Goal: Task Accomplishment & Management: Manage account settings

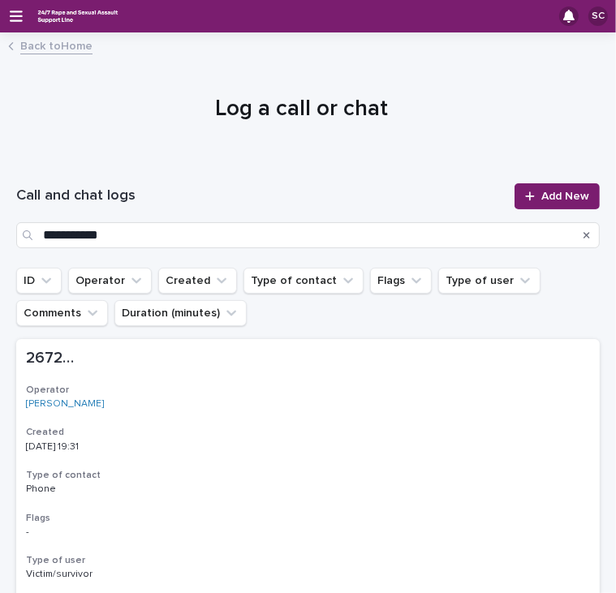
click at [58, 51] on link "Back to Home" at bounding box center [56, 45] width 72 height 19
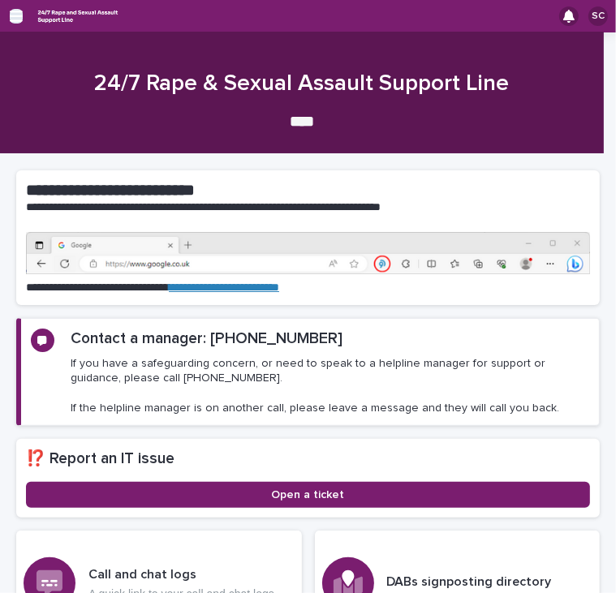
click at [16, 17] on icon "button" at bounding box center [16, 16] width 13 height 15
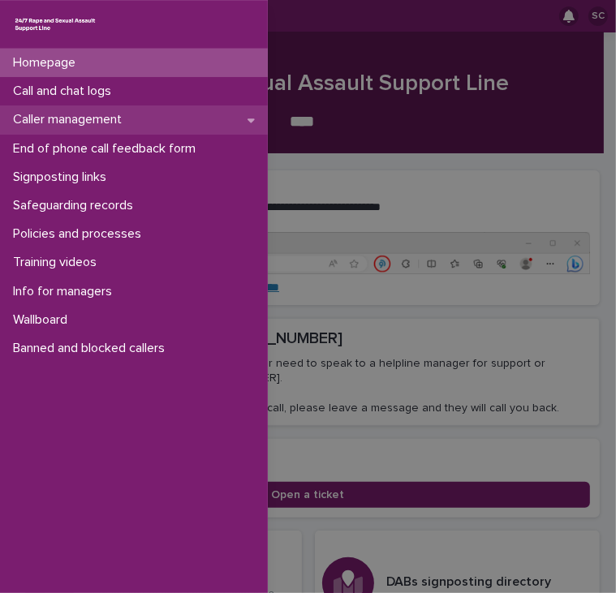
click at [107, 129] on div "Caller management" at bounding box center [134, 120] width 268 height 28
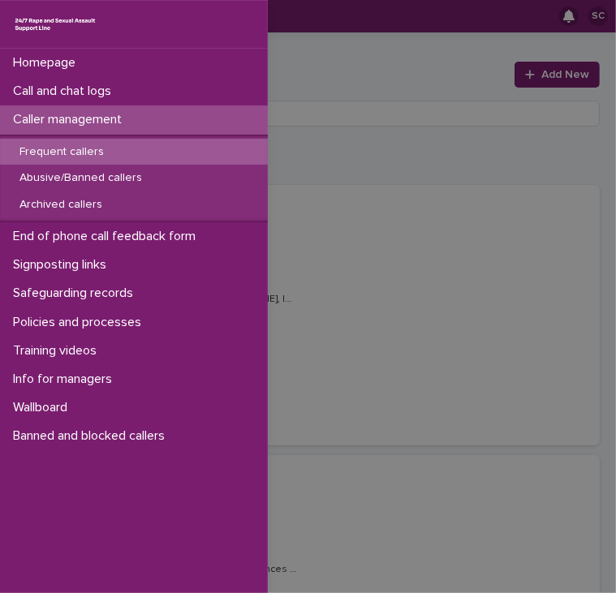
click at [424, 141] on div "Homepage Call and chat logs Caller management Frequent callers Abusive/Banned c…" at bounding box center [308, 296] width 616 height 593
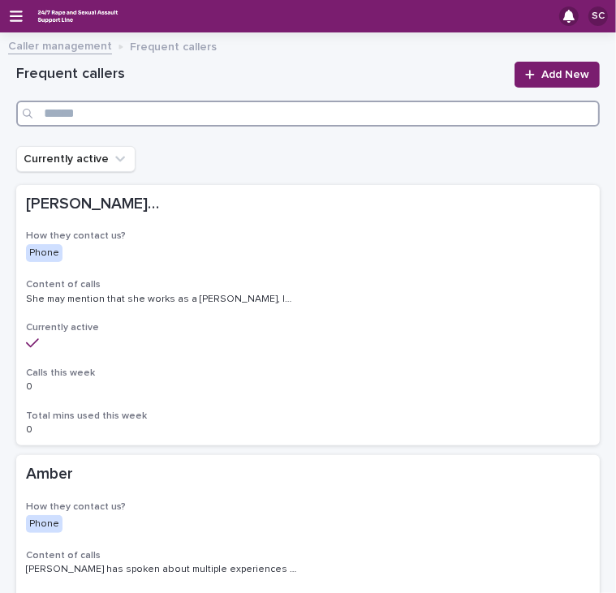
click at [302, 111] on input "Search" at bounding box center [308, 114] width 584 height 26
type input "*"
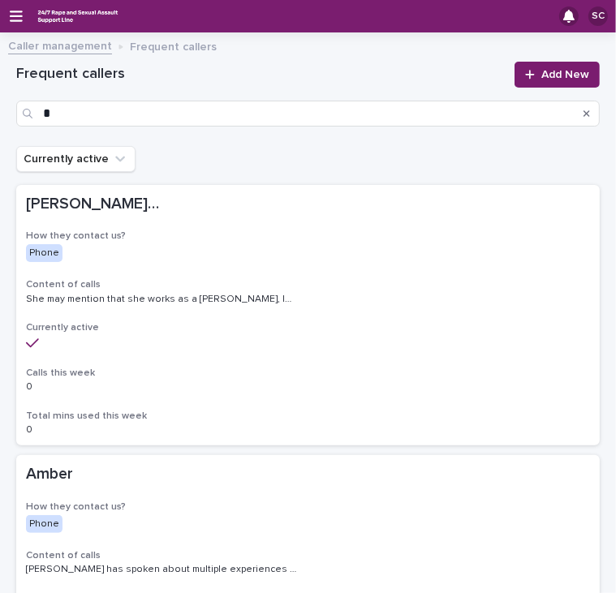
click at [591, 22] on div "SC" at bounding box center [597, 15] width 19 height 19
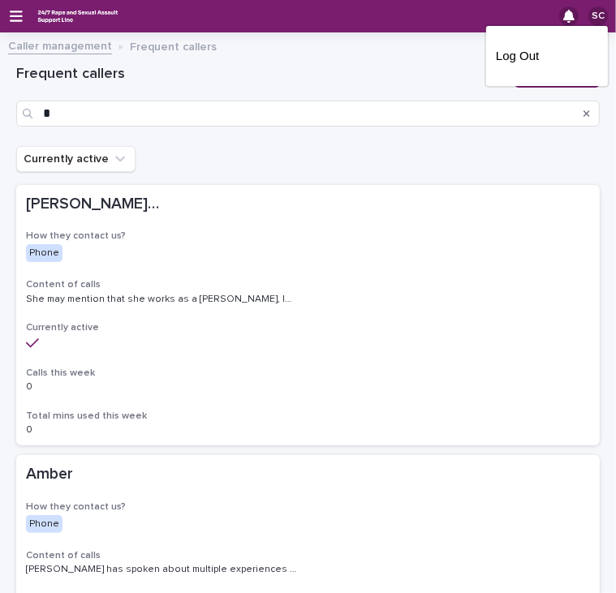
click at [496, 58] on p "Log Out" at bounding box center [547, 56] width 102 height 28
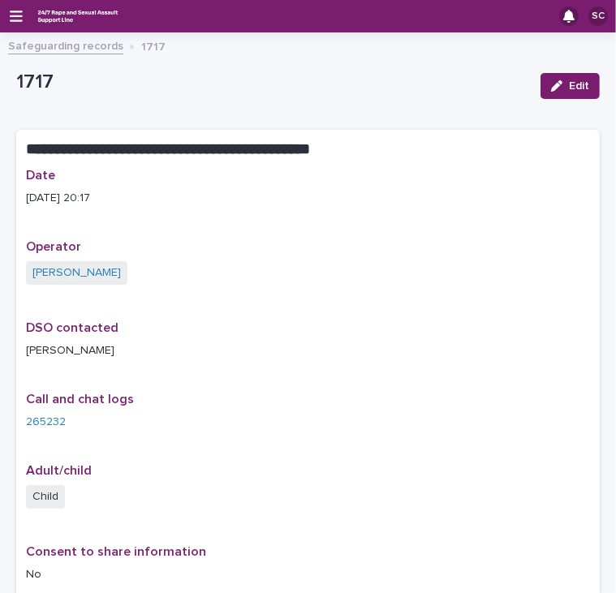
click at [46, 41] on link "Safeguarding records" at bounding box center [65, 45] width 115 height 19
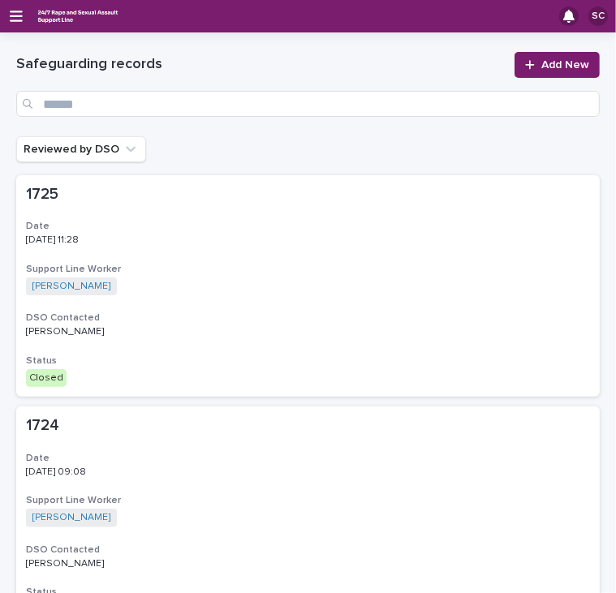
click at [50, 49] on div "Safeguarding records Add New" at bounding box center [308, 84] width 584 height 104
click at [9, 10] on div "SC" at bounding box center [308, 16] width 616 height 32
click at [134, 13] on div at bounding box center [297, 16] width 523 height 21
click at [13, 19] on icon "button" at bounding box center [16, 16] width 13 height 15
click at [13, 15] on div "Homepage Call and chat logs Caller management End of phone call feedback form S…" at bounding box center [308, 296] width 616 height 593
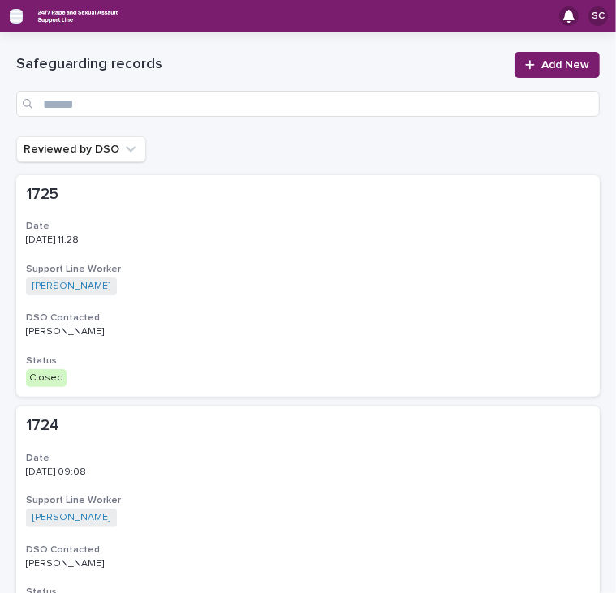
click at [13, 10] on icon "button" at bounding box center [16, 16] width 13 height 15
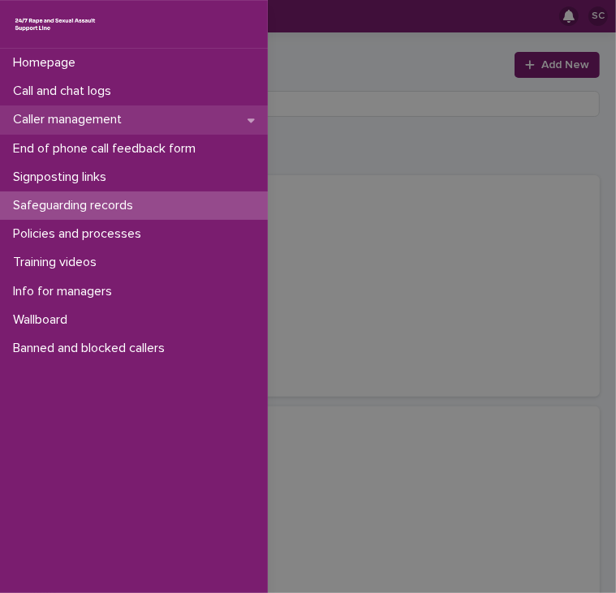
click at [93, 121] on p "Caller management" at bounding box center [70, 119] width 128 height 15
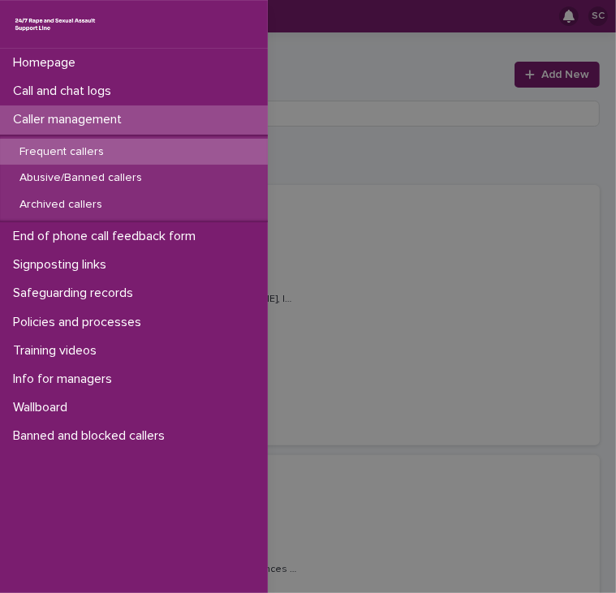
click at [377, 232] on div "Homepage Call and chat logs Caller management Frequent callers Abusive/Banned c…" at bounding box center [308, 296] width 616 height 593
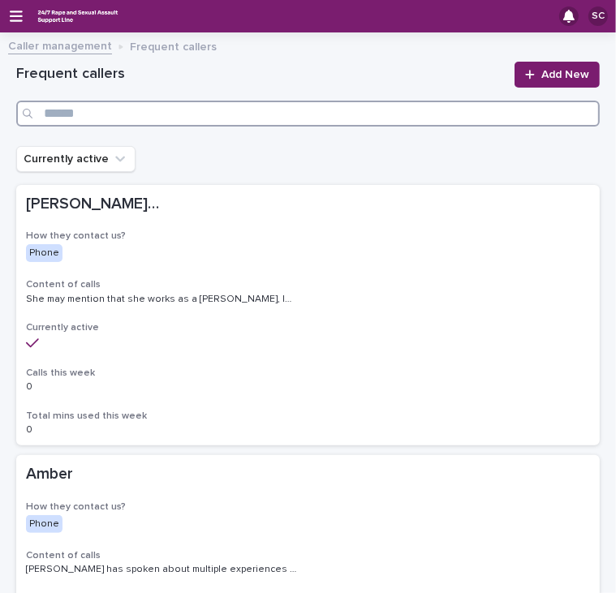
click at [167, 122] on input "Search" at bounding box center [308, 114] width 584 height 26
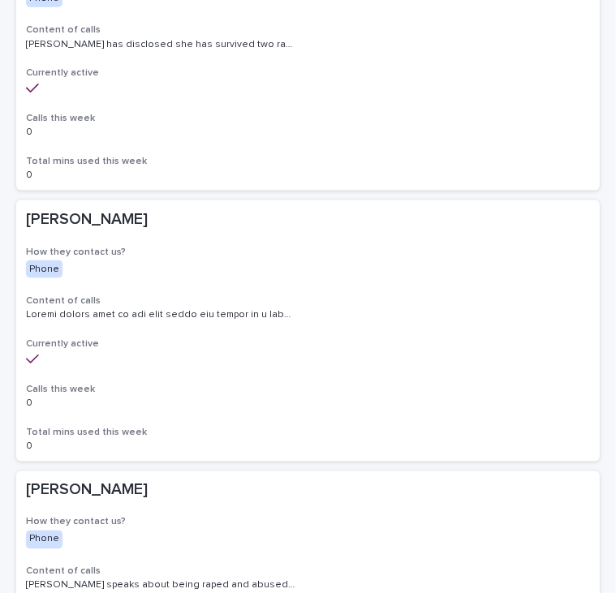
scroll to position [1032, 0]
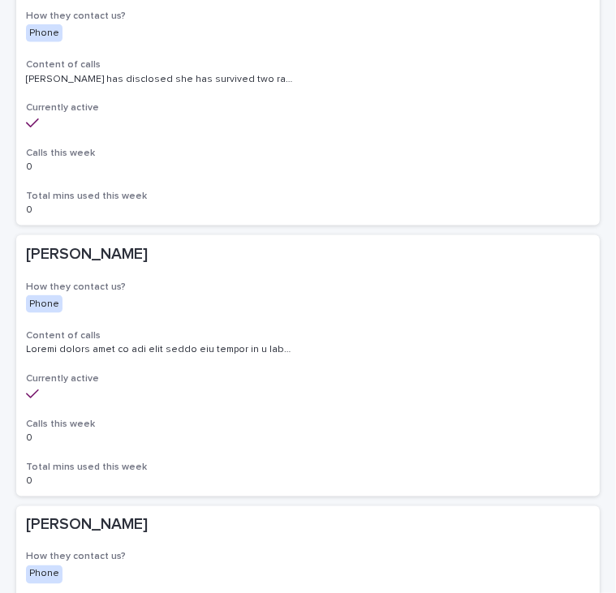
type input "**"
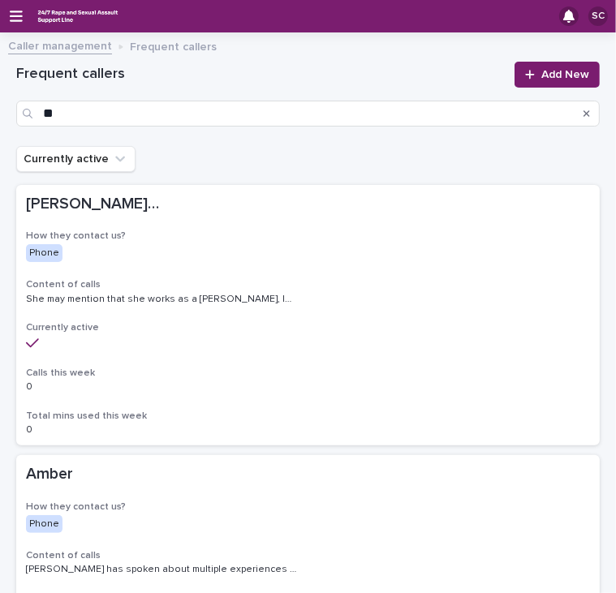
click at [588, 11] on div "SC" at bounding box center [597, 15] width 19 height 19
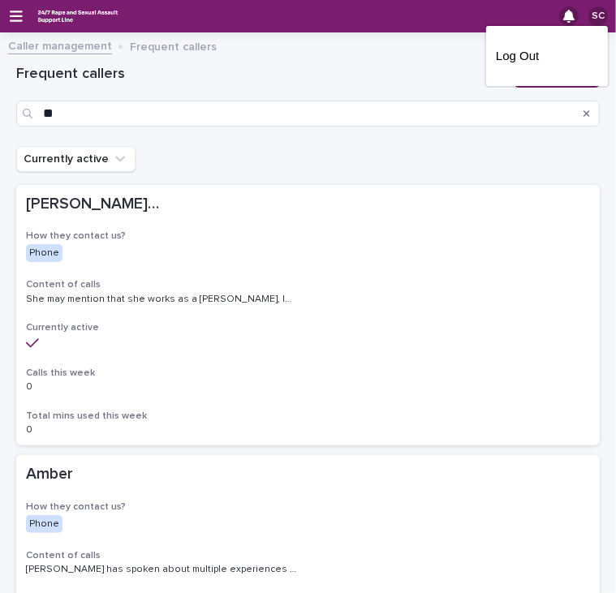
click at [497, 55] on p "Log Out" at bounding box center [547, 56] width 102 height 28
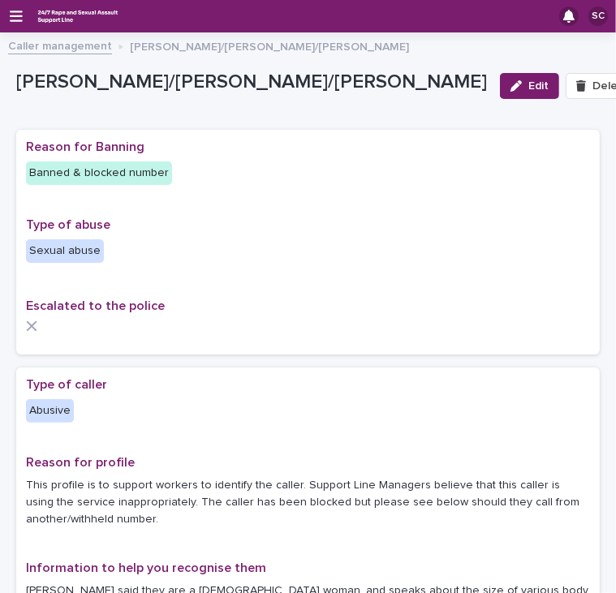
click at [588, 22] on div "SC" at bounding box center [597, 15] width 19 height 19
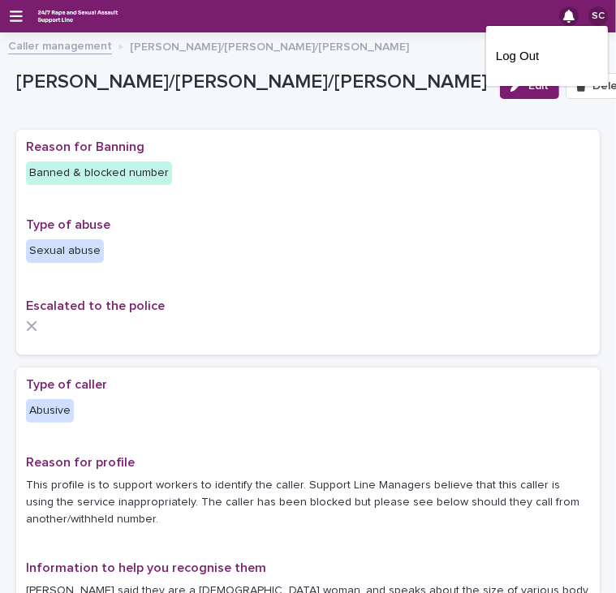
click at [486, 58] on div "Log Out" at bounding box center [547, 56] width 122 height 60
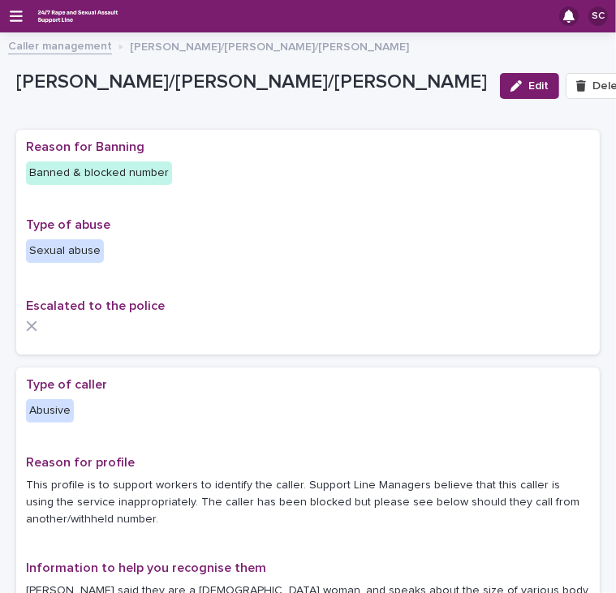
click at [588, 15] on div "SC" at bounding box center [597, 15] width 19 height 19
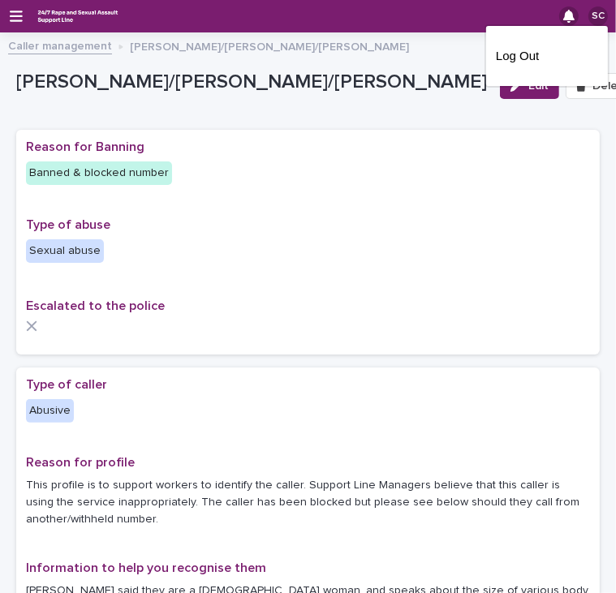
click at [522, 60] on p "Log Out" at bounding box center [547, 56] width 102 height 28
